Goal: Information Seeking & Learning: Understand process/instructions

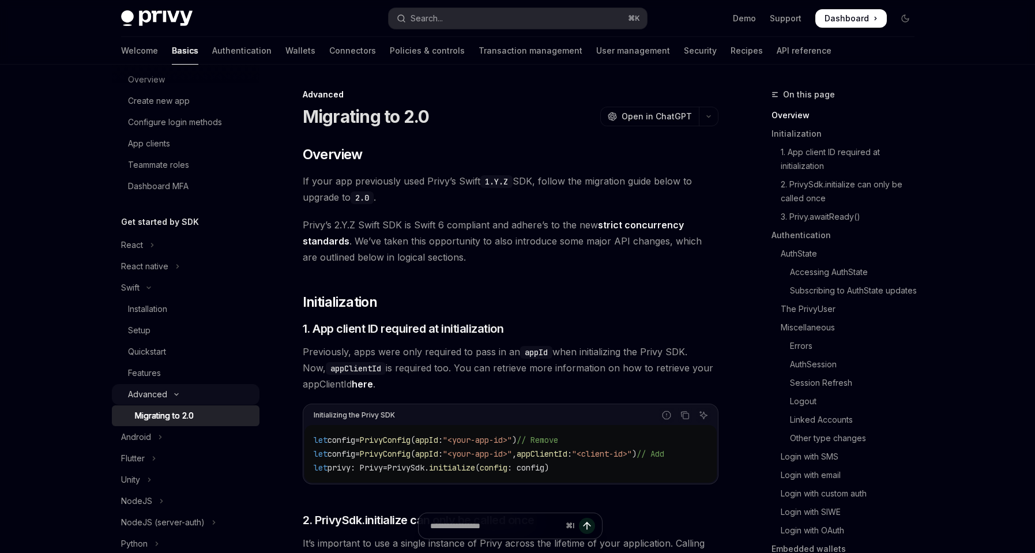
scroll to position [135, 0]
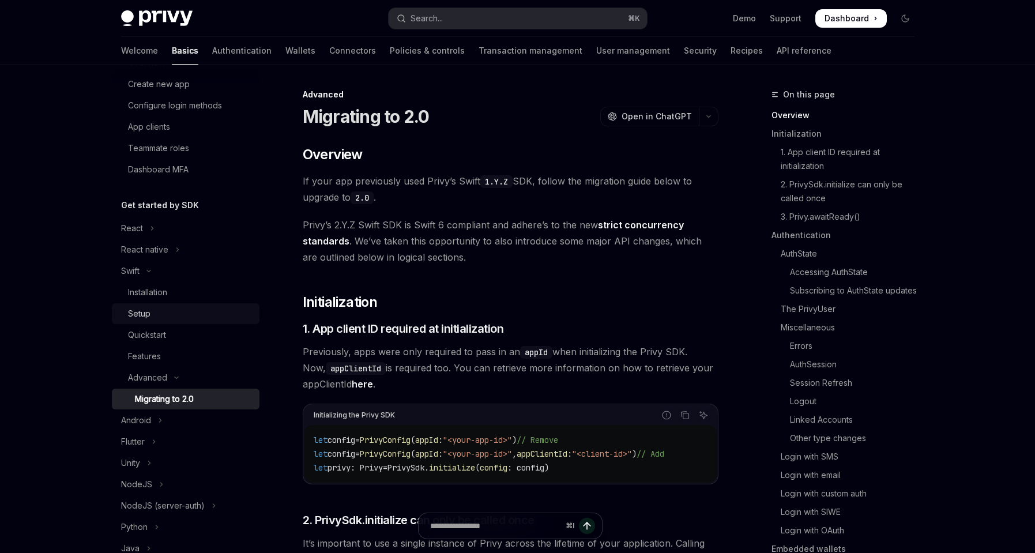
click at [148, 311] on div "Setup" at bounding box center [139, 314] width 22 height 14
click at [149, 314] on div "Setup" at bounding box center [139, 314] width 22 height 14
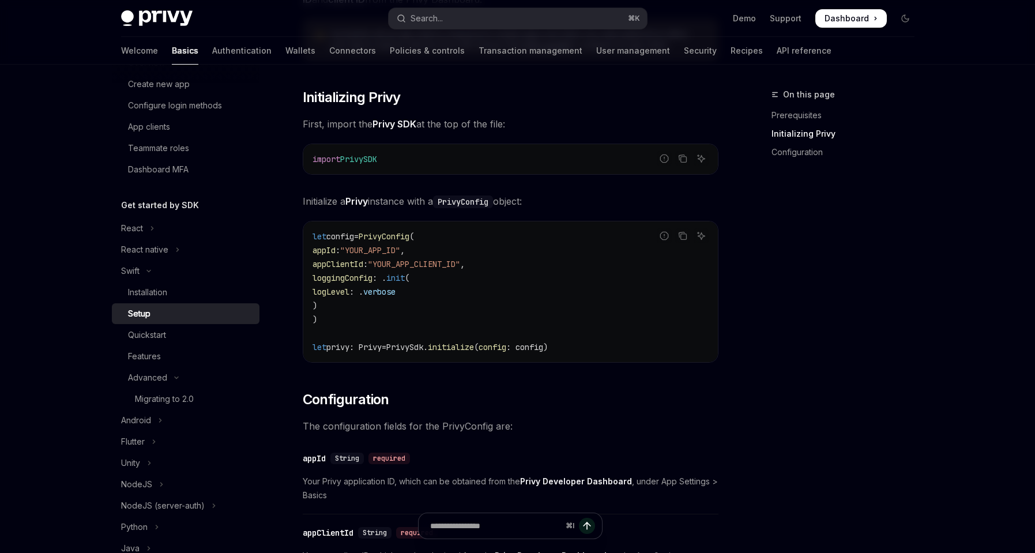
scroll to position [591, 0]
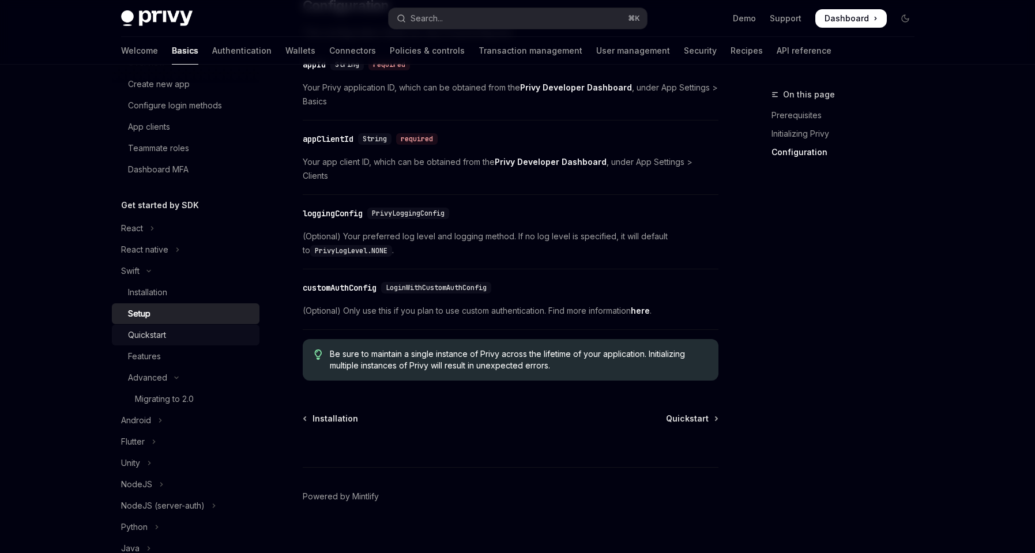
click at [163, 337] on div "Quickstart" at bounding box center [147, 335] width 38 height 14
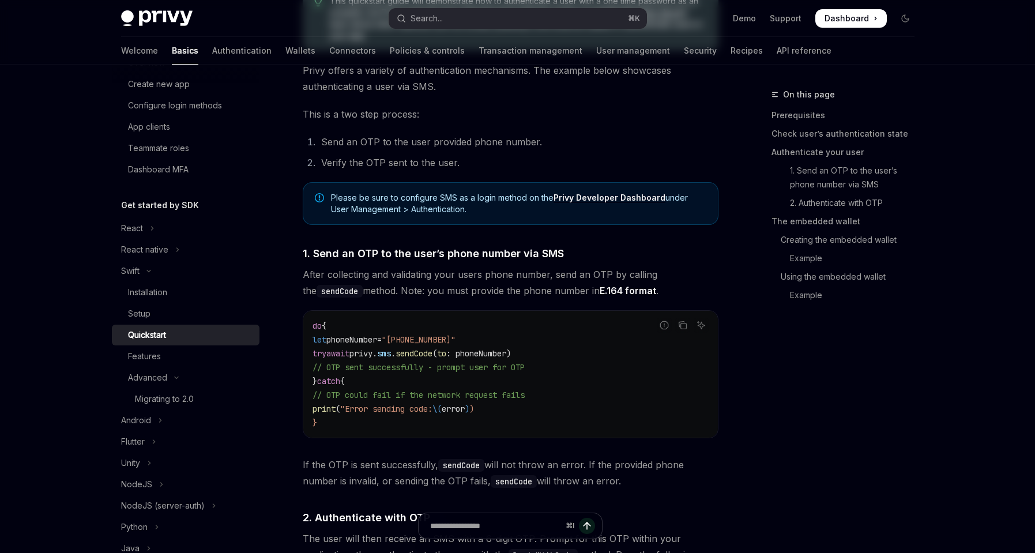
type textarea "*"
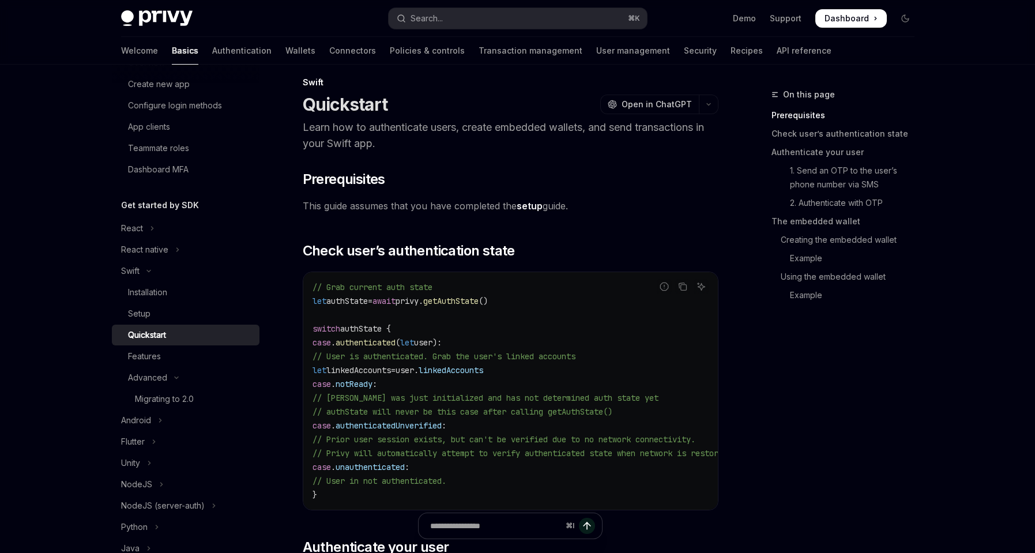
scroll to position [60, 0]
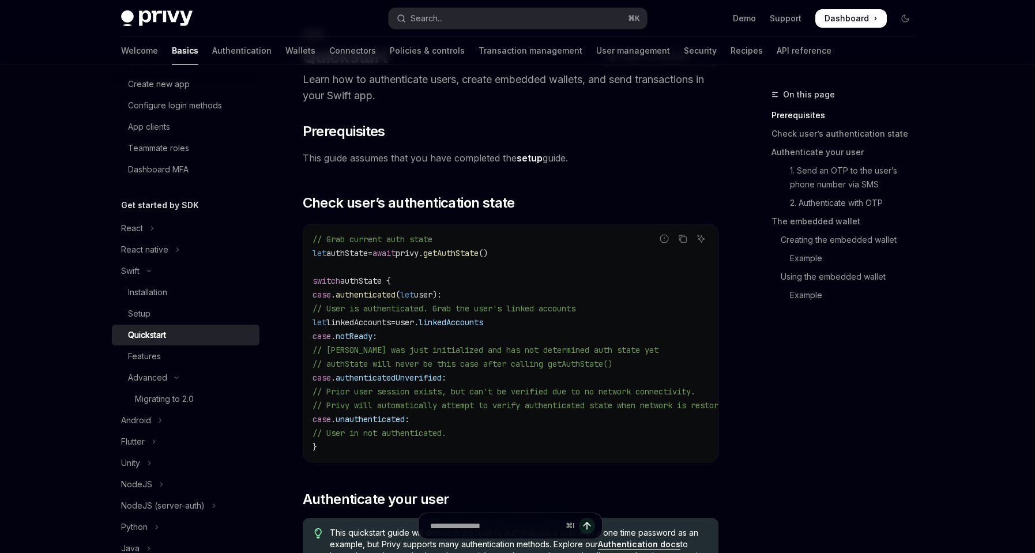
click at [516, 355] on span "// Privy was just initialized and has not determined auth state yet" at bounding box center [485, 350] width 346 height 10
click at [360, 254] on span "authState" at bounding box center [347, 253] width 42 height 10
copy span "authState"
click at [534, 296] on code "// Grab current auth state let authState = await privy. getAuthState () switch …" at bounding box center [535, 342] width 447 height 221
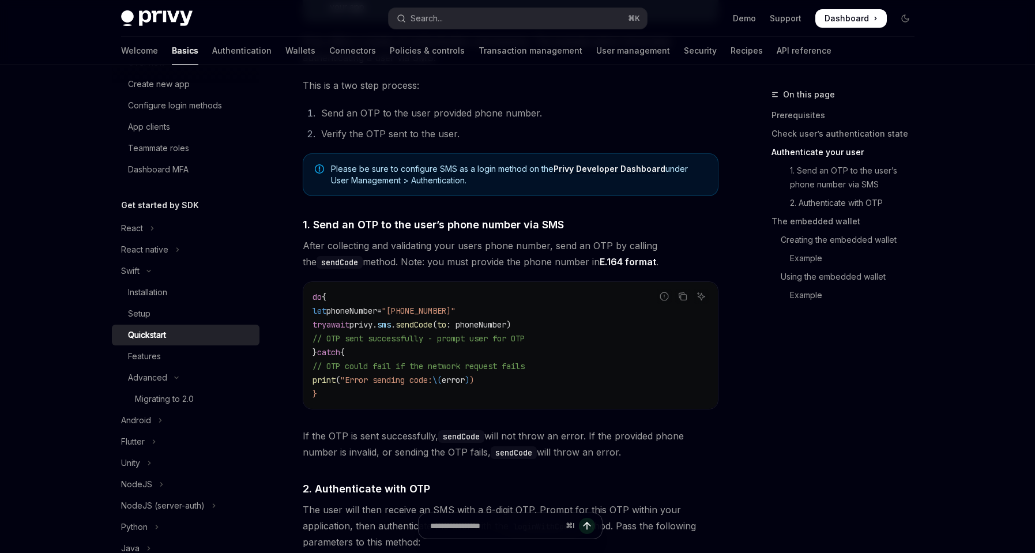
scroll to position [666, 0]
